Goal: Task Accomplishment & Management: Manage account settings

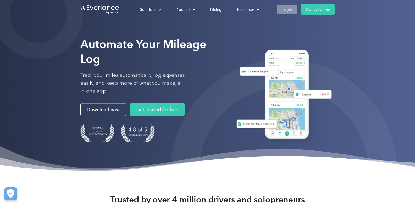
click at [293, 9] on link "Login" at bounding box center [287, 10] width 21 height 10
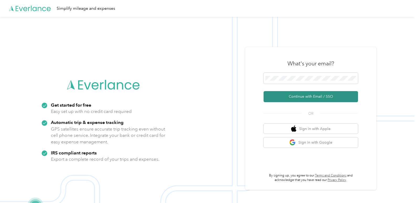
click at [308, 96] on button "Continue with Email / SSO" at bounding box center [310, 96] width 94 height 11
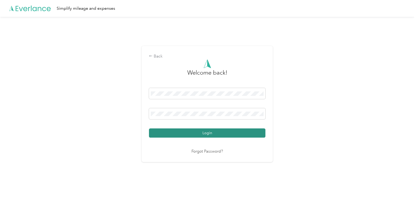
click at [208, 133] on button "Login" at bounding box center [207, 132] width 116 height 9
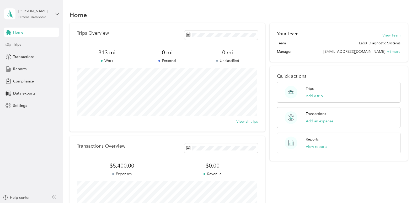
click at [19, 45] on span "Trips" at bounding box center [17, 45] width 8 height 6
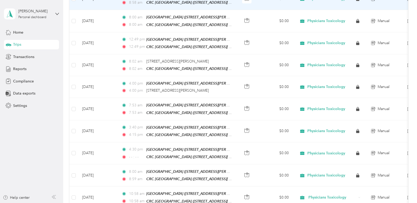
scroll to position [105, 0]
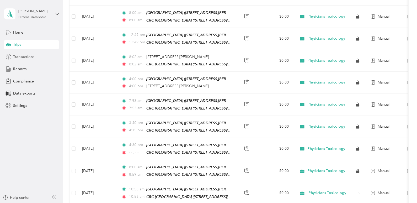
click at [35, 59] on div "Transactions" at bounding box center [31, 56] width 55 height 9
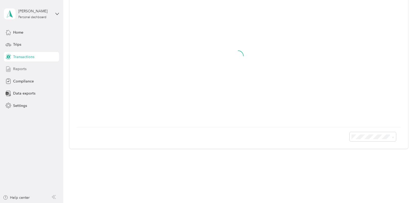
scroll to position [67, 0]
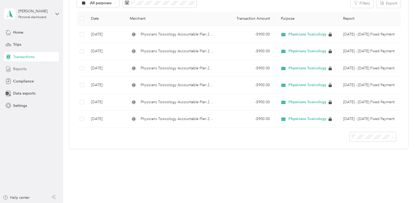
click at [28, 67] on div "Reports" at bounding box center [31, 68] width 55 height 9
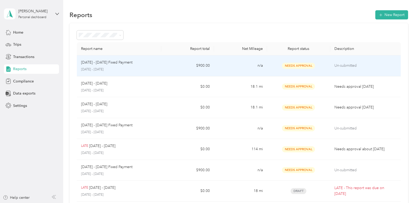
click at [125, 63] on p "Sep 1 - 30, 2025 Fixed Payment" at bounding box center [106, 63] width 51 height 6
